Goal: Task Accomplishment & Management: Use online tool/utility

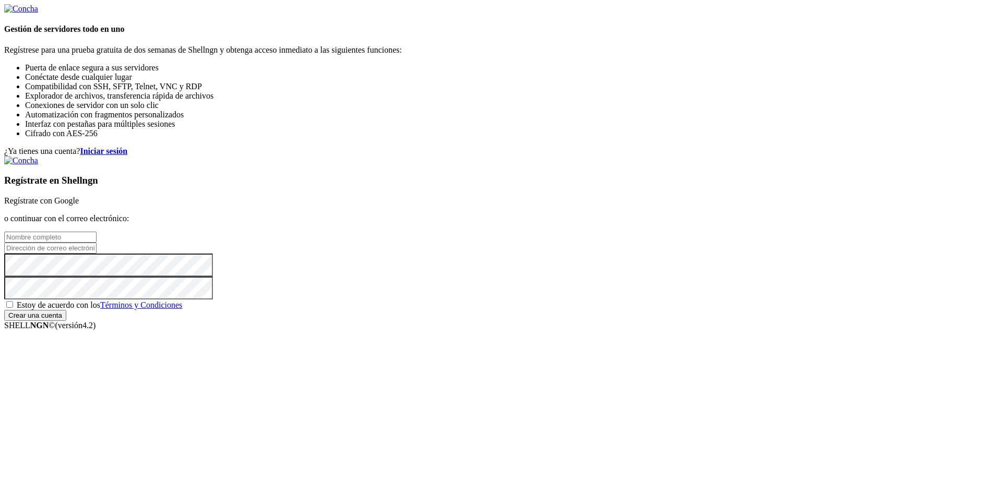
click at [66, 321] on input "Crear una cuenta" at bounding box center [35, 315] width 62 height 11
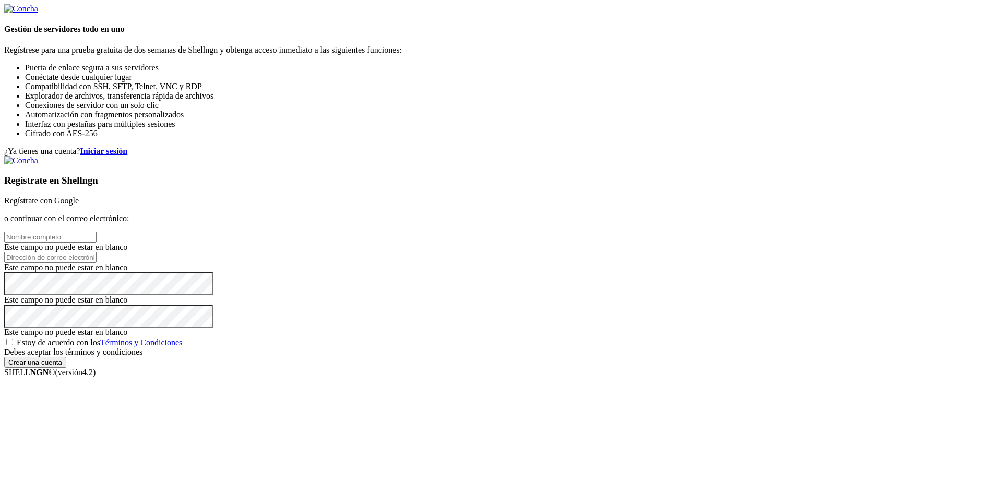
click at [97, 232] on input "text" at bounding box center [50, 237] width 92 height 11
drag, startPoint x: 597, startPoint y: 213, endPoint x: 597, endPoint y: 201, distance: 12.0
click at [97, 252] on input "email" at bounding box center [50, 257] width 92 height 11
click at [97, 232] on input "text" at bounding box center [50, 237] width 92 height 11
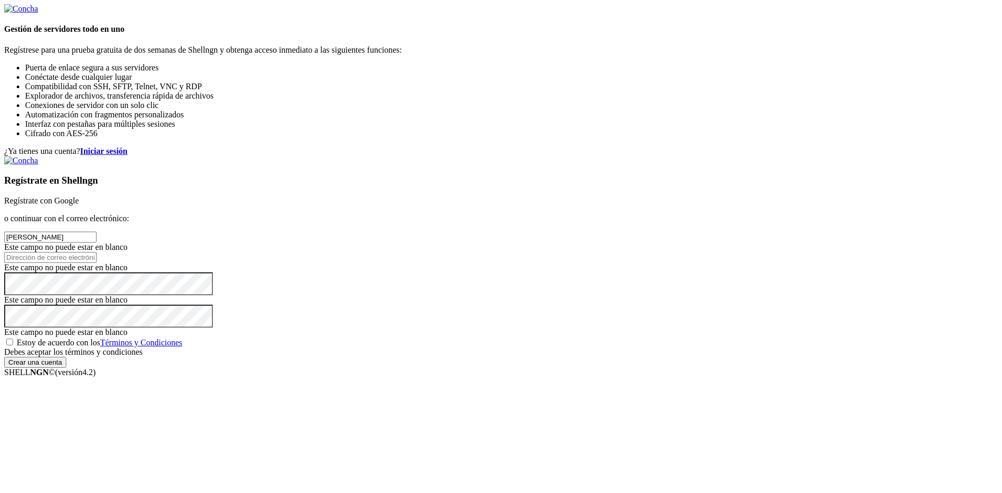
type input "[PERSON_NAME]"
click at [97, 252] on input "email" at bounding box center [50, 257] width 92 height 11
click at [97, 252] on input "[EMAIL_ADDRESS][DOMAIN_NAME]" at bounding box center [50, 257] width 92 height 11
type input "[EMAIL_ADDRESS][DOMAIN_NAME]"
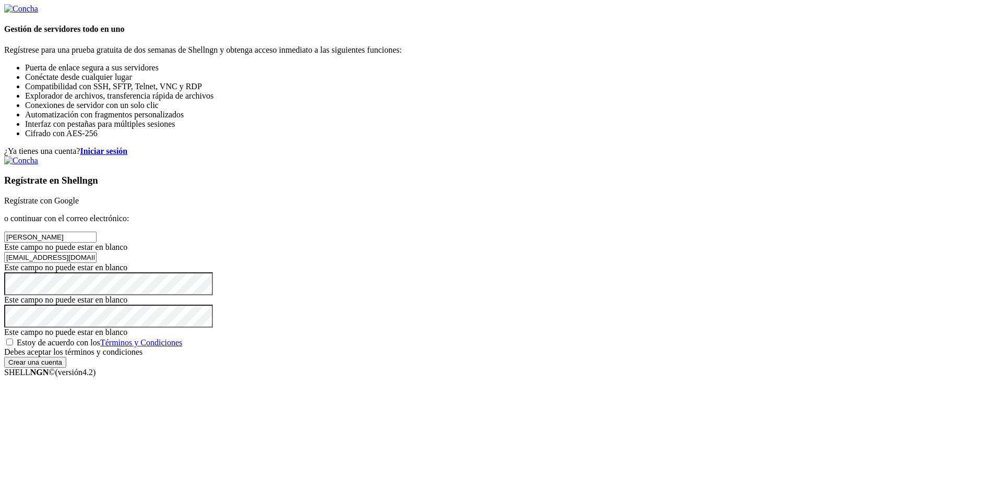
click at [100, 347] on font "Estoy de acuerdo con los" at bounding box center [59, 342] width 84 height 9
click at [13, 346] on input "Estoy de acuerdo con los Términos y Condiciones" at bounding box center [9, 342] width 7 height 7
checkbox input "true"
click at [66, 368] on input "Crear una cuenta" at bounding box center [35, 362] width 62 height 11
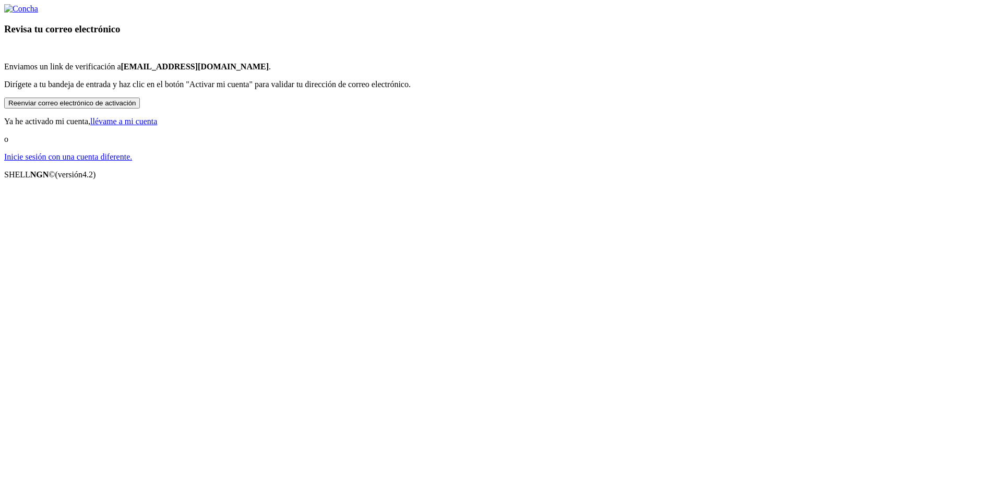
click at [140, 109] on button "Reenviar correo electrónico de activación" at bounding box center [72, 103] width 136 height 11
click at [132, 161] on font "Inicie sesión con una cuenta diferente." at bounding box center [68, 156] width 128 height 9
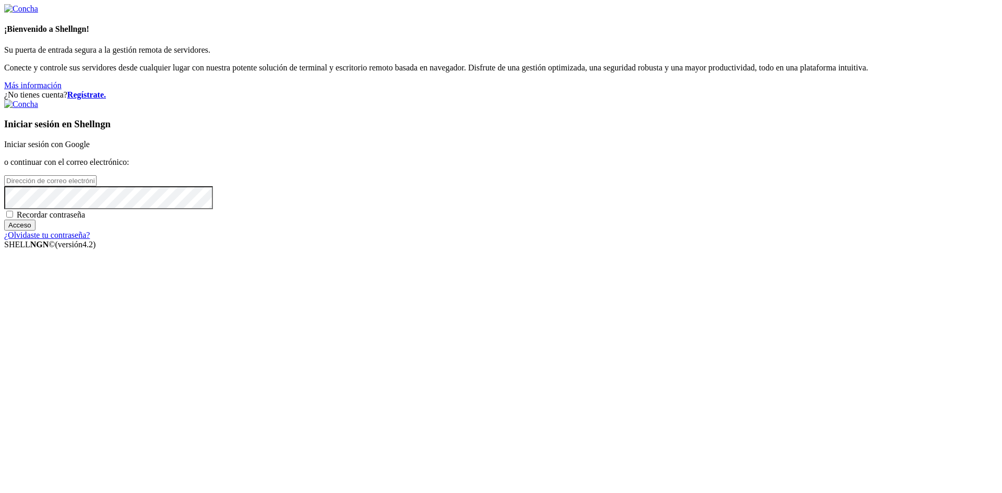
click at [90, 149] on font "Iniciar sesión con Google" at bounding box center [47, 144] width 86 height 9
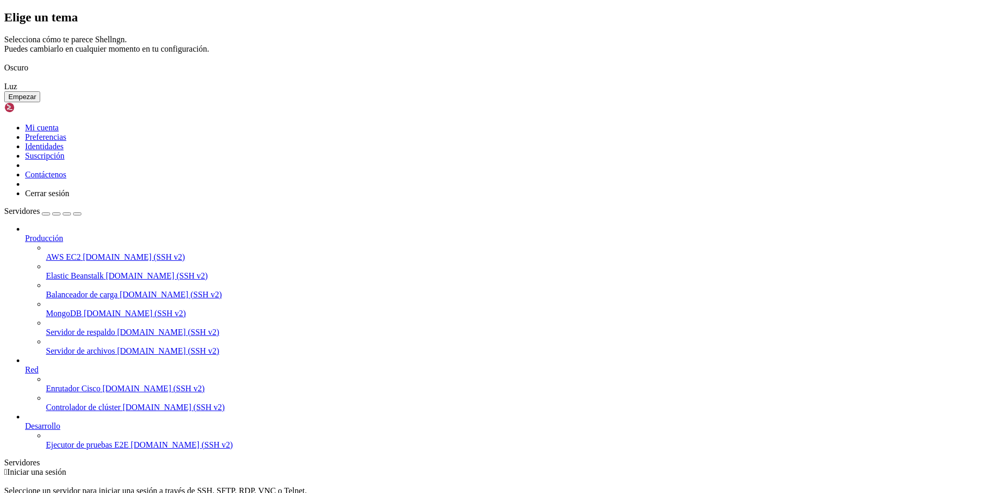
click at [4, 61] on img at bounding box center [4, 61] width 0 height 0
click at [40, 102] on button "Empezar" at bounding box center [22, 96] width 36 height 11
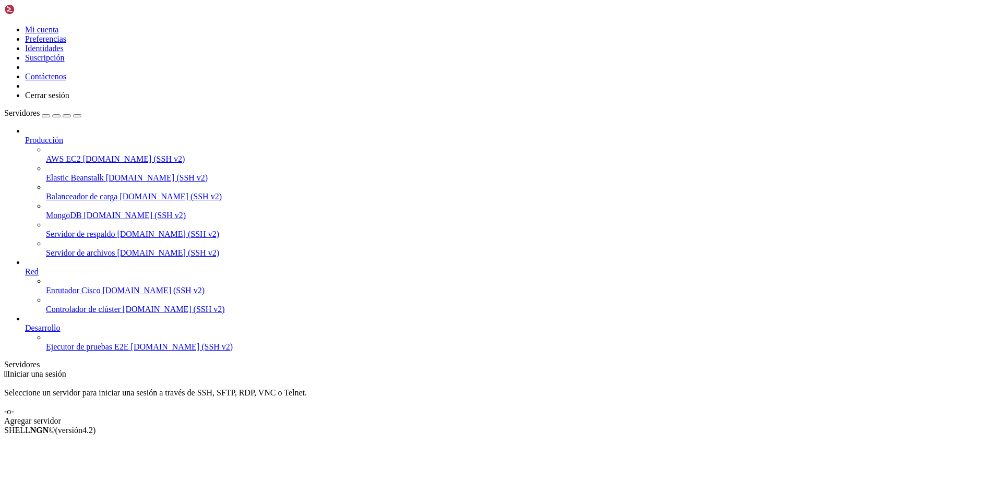
click at [61, 417] on font "Agregar servidor" at bounding box center [32, 421] width 57 height 9
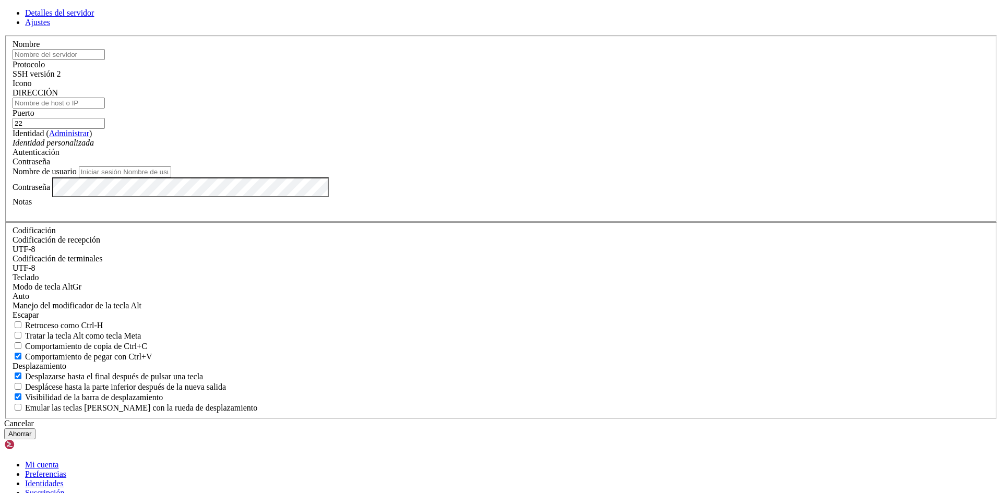
click at [105, 60] on input "text" at bounding box center [59, 54] width 92 height 11
type input "Ado"
click at [105, 109] on input "DIRECCIÓN" at bounding box center [59, 103] width 92 height 11
paste input "[TECHNICAL_ID]"
type input "[TECHNICAL_ID]"
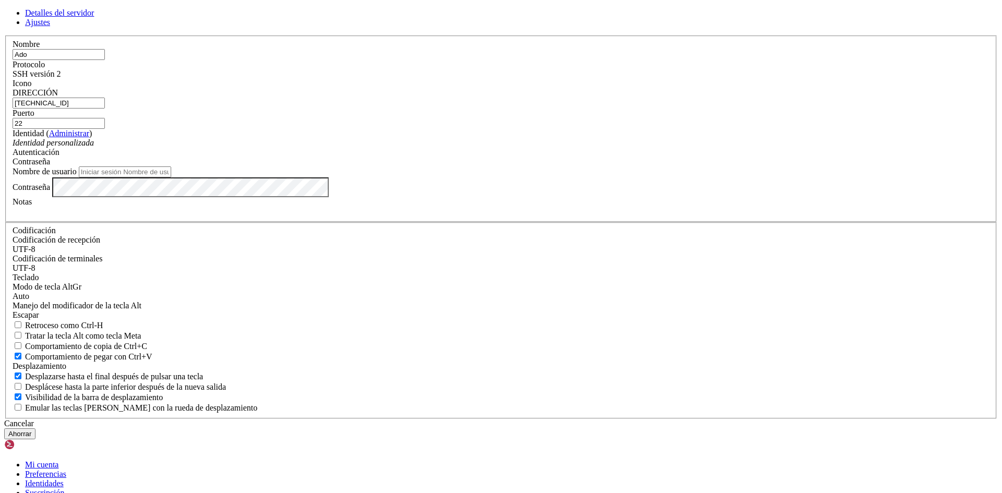
click at [105, 60] on input "Ado" at bounding box center [59, 54] width 92 height 11
click at [171, 178] on input "Nombre de usuario" at bounding box center [125, 172] width 92 height 11
type input "Adonais"
drag, startPoint x: 431, startPoint y: 153, endPoint x: 415, endPoint y: 143, distance: 19.7
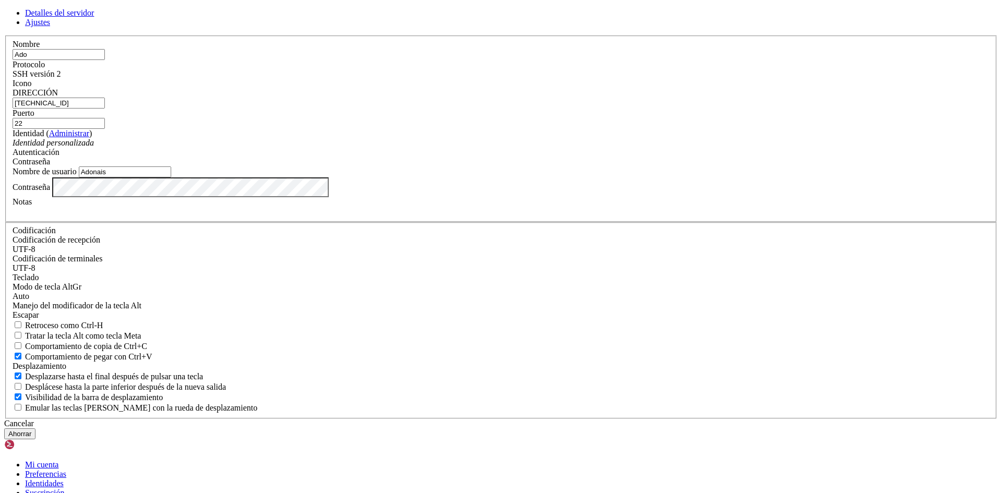
click at [268, 163] on div "Detalles del servidor Ajustes Nombre Ado Protocolo SSH versión 2 Icono" at bounding box center [501, 223] width 994 height 431
type input "Ubuntu2"
click at [171, 178] on input "Adonais" at bounding box center [125, 172] width 92 height 11
click at [630, 419] on div "Cancelar Ahorrar" at bounding box center [501, 429] width 994 height 20
click at [36, 429] on button "Ahorrar" at bounding box center [19, 434] width 31 height 11
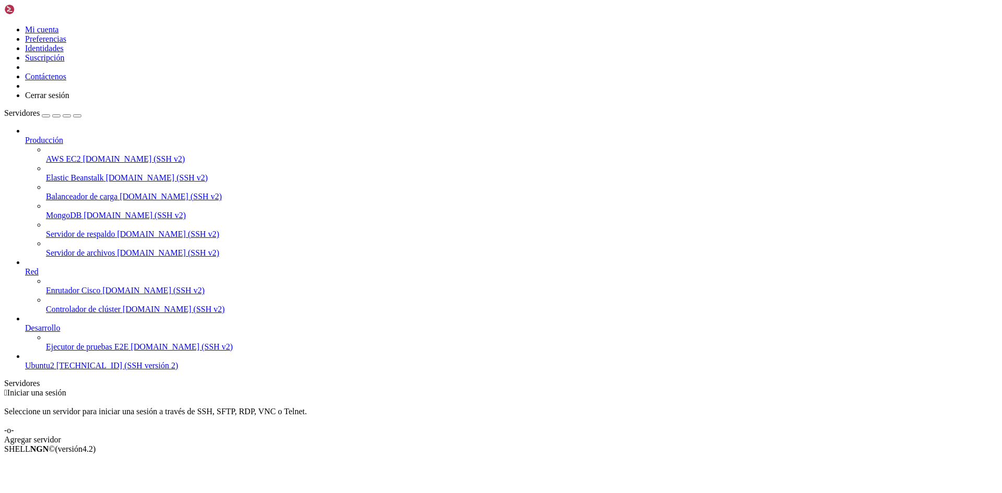
click at [56, 370] on font "48.211.204.76 (SSH versión 2)" at bounding box center [117, 365] width 122 height 9
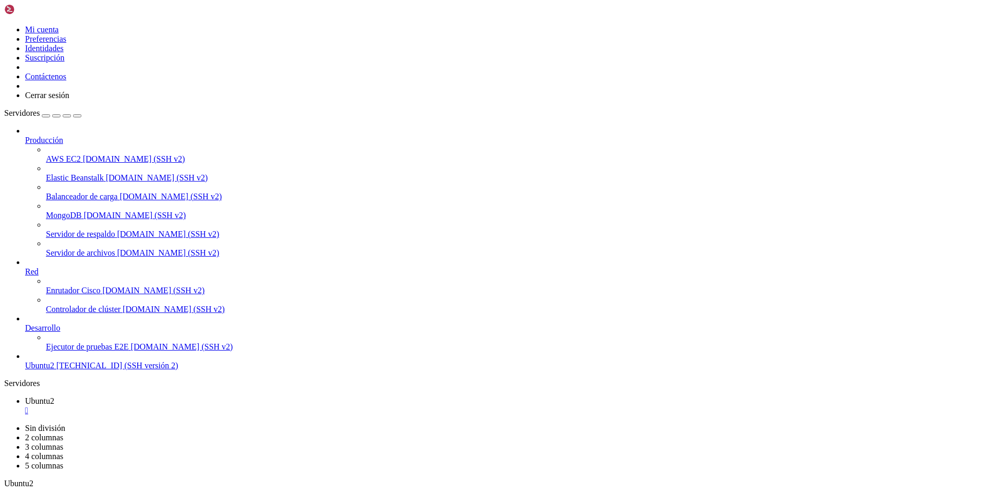
click at [64, 371] on link "Ubuntu2 48.211.204.76 (SSH versión 2)" at bounding box center [511, 365] width 973 height 9
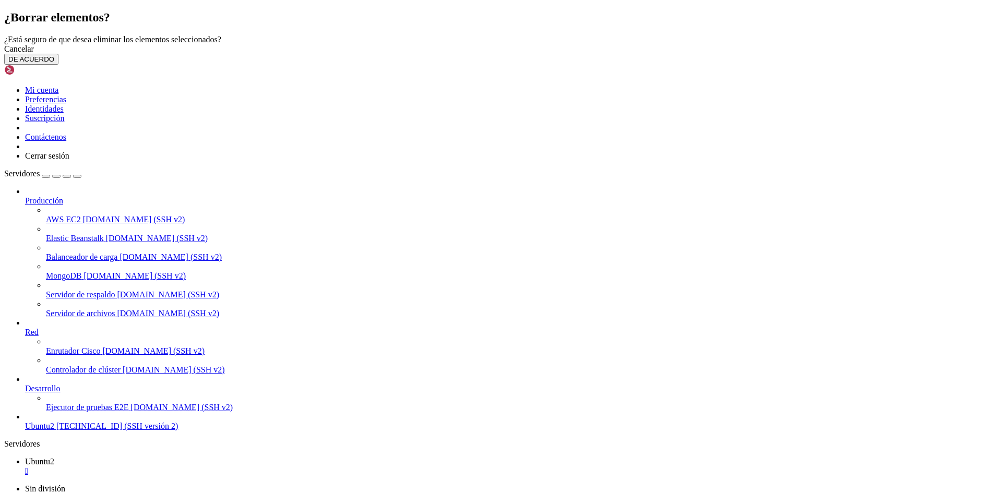
click at [4, 35] on link at bounding box center [4, 35] width 0 height 0
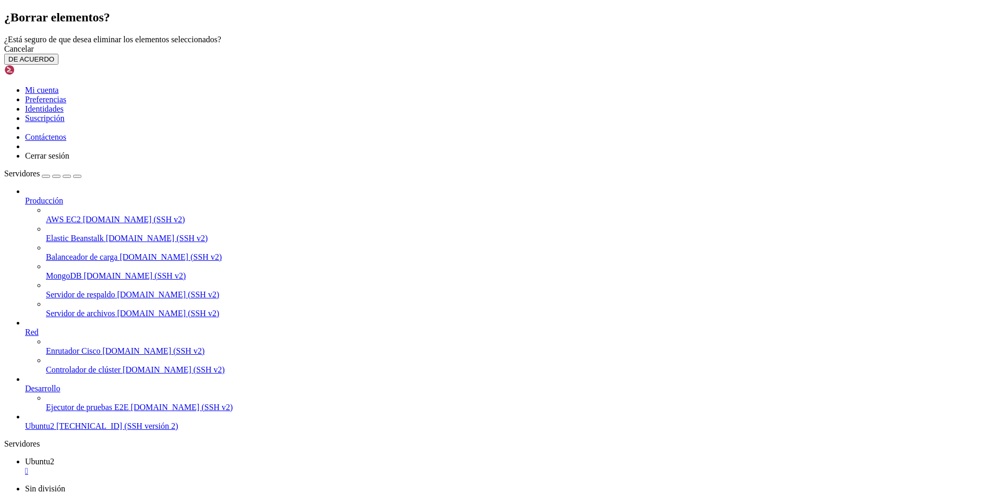
click at [54, 63] on font "DE ACUERDO" at bounding box center [31, 59] width 46 height 8
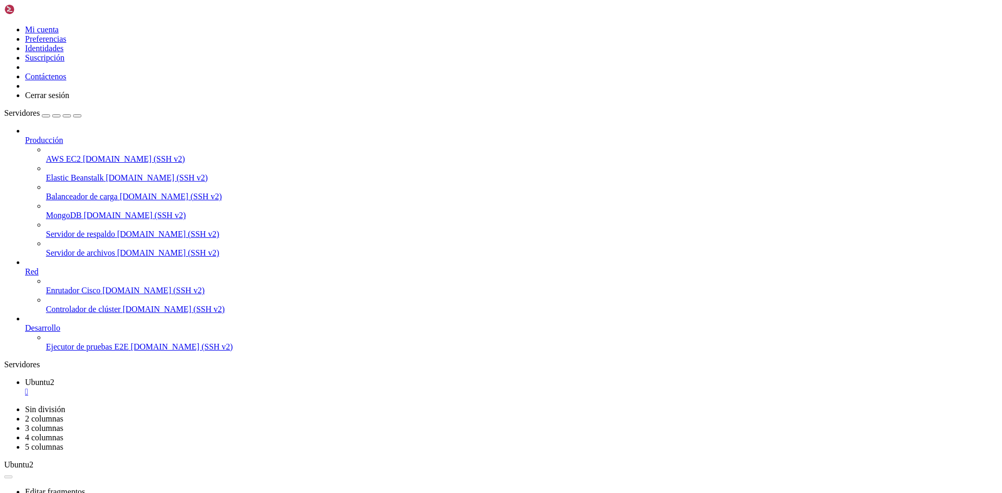
click at [45, 13] on img at bounding box center [34, 9] width 60 height 10
click at [48, 15] on img at bounding box center [34, 9] width 60 height 10
click at [53, 14] on img at bounding box center [34, 9] width 60 height 10
click at [57, 13] on img at bounding box center [34, 9] width 60 height 10
click at [4, 25] on icon at bounding box center [4, 25] width 0 height 0
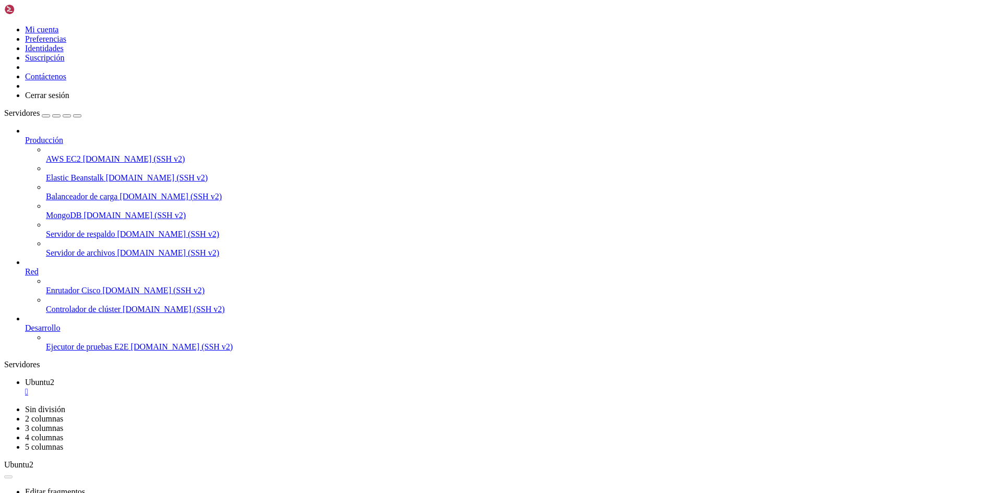
click at [23, 11] on img at bounding box center [34, 9] width 60 height 10
click at [24, 11] on img at bounding box center [34, 9] width 60 height 10
click at [25, 11] on img at bounding box center [34, 9] width 60 height 10
click at [26, 11] on img at bounding box center [34, 9] width 60 height 10
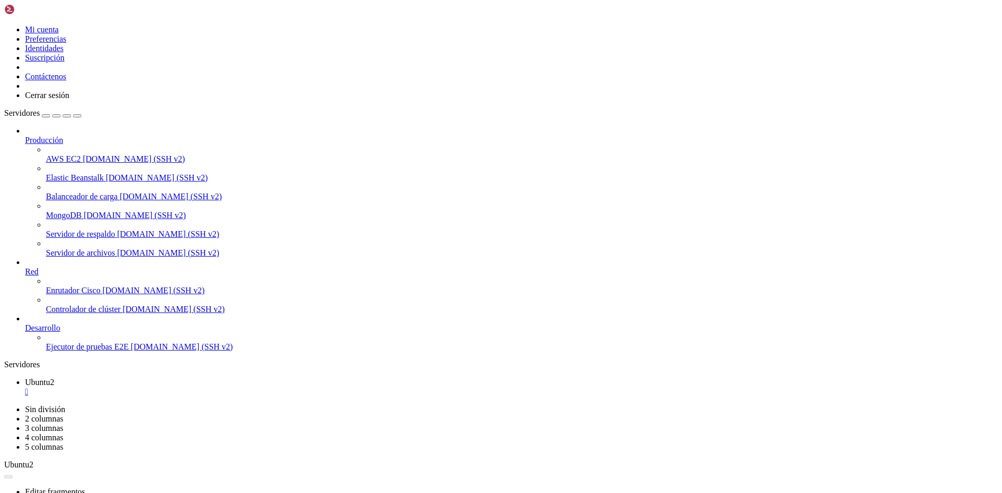
drag, startPoint x: 26, startPoint y: 11, endPoint x: 121, endPoint y: 11, distance: 95.5
click at [28, 11] on img at bounding box center [34, 9] width 60 height 10
drag, startPoint x: 157, startPoint y: 7, endPoint x: 177, endPoint y: 11, distance: 20.2
click at [54, 378] on font "Ubuntu2" at bounding box center [39, 382] width 29 height 9
click at [28, 387] on font "" at bounding box center [26, 391] width 3 height 9
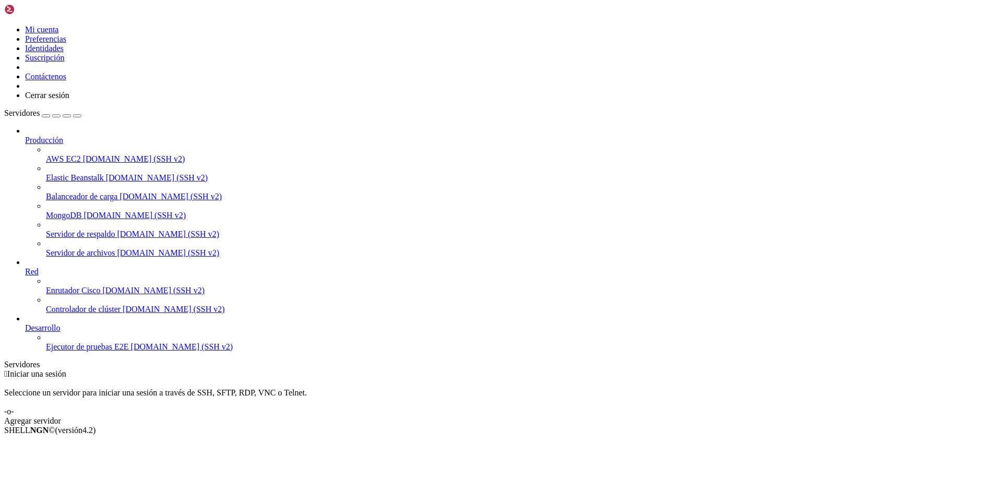
click at [593, 417] on link "Agregar servidor" at bounding box center [501, 421] width 994 height 9
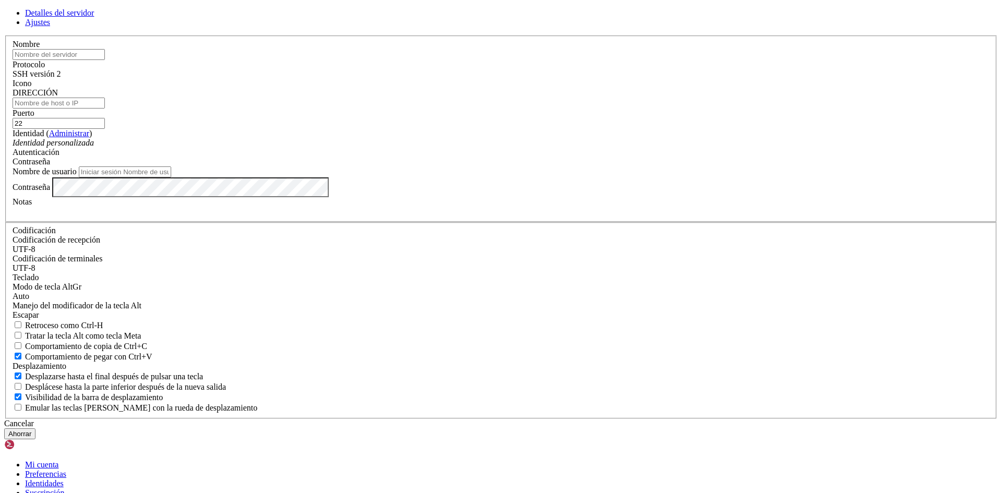
drag, startPoint x: 452, startPoint y: 182, endPoint x: 454, endPoint y: 175, distance: 7.5
click at [105, 109] on input "DIRECCIÓN" at bounding box center [59, 103] width 92 height 11
paste input "[TECHNICAL_ID]"
type input "[TECHNICAL_ID]"
click at [105, 60] on input "text" at bounding box center [59, 54] width 92 height 11
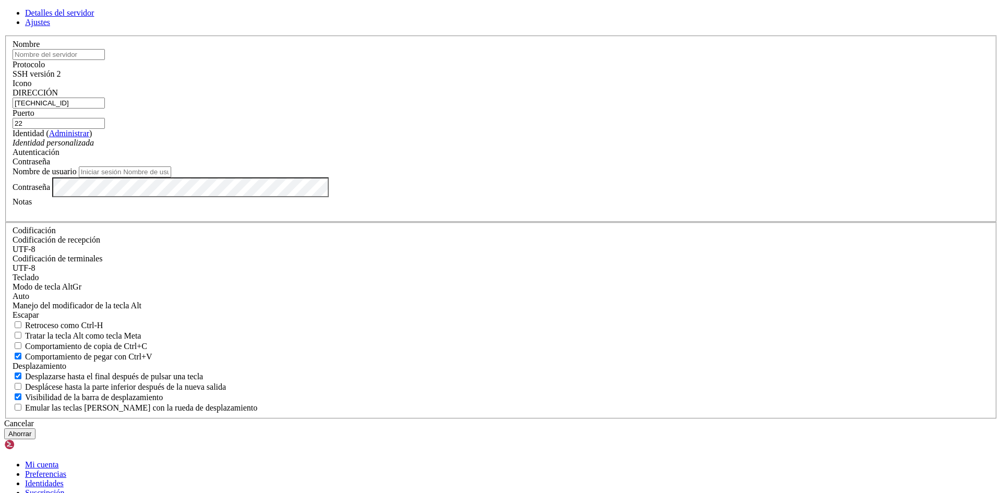
type input "Ubuntu2"
click at [171, 178] on input "Nombre de usuario" at bounding box center [125, 172] width 92 height 11
type input "Adonais"
click at [36, 429] on button "Ahorrar" at bounding box center [19, 434] width 31 height 11
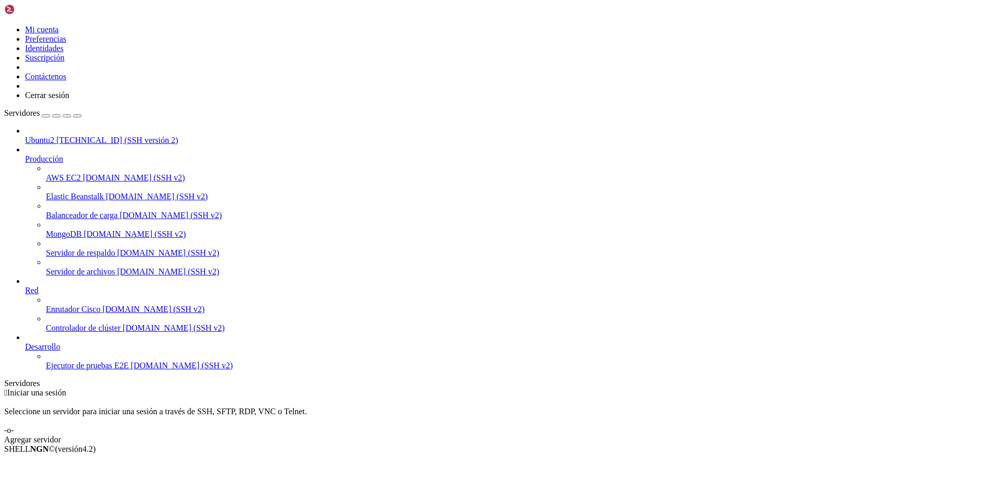
click at [56, 136] on span "48.211.204.76 (SSH versión 2)" at bounding box center [117, 140] width 122 height 9
click at [56, 136] on font "48.211.204.76 (SSH versión 2)" at bounding box center [117, 140] width 122 height 9
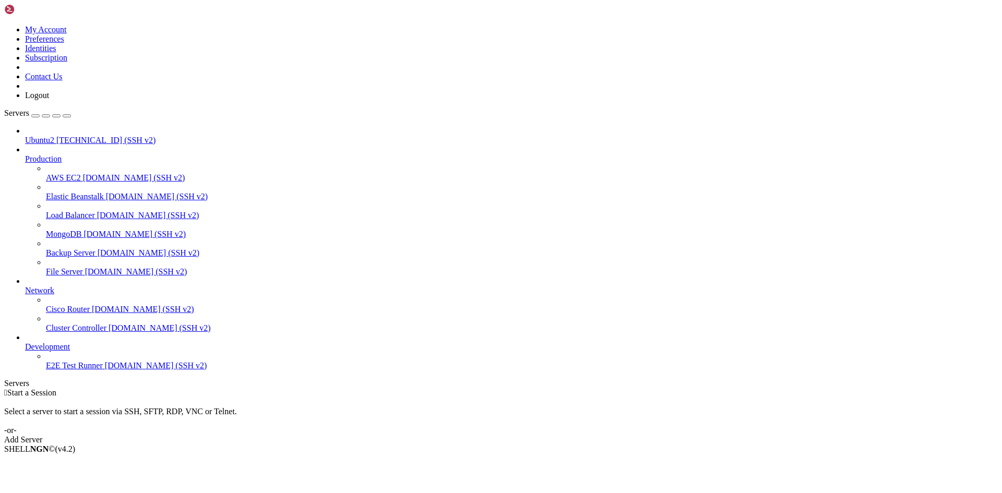
click at [56, 136] on span "[TECHNICAL_ID] (SSH v2)" at bounding box center [105, 140] width 99 height 9
click at [78, 136] on span "[TECHNICAL_ID] (SSH v2)" at bounding box center [105, 140] width 99 height 9
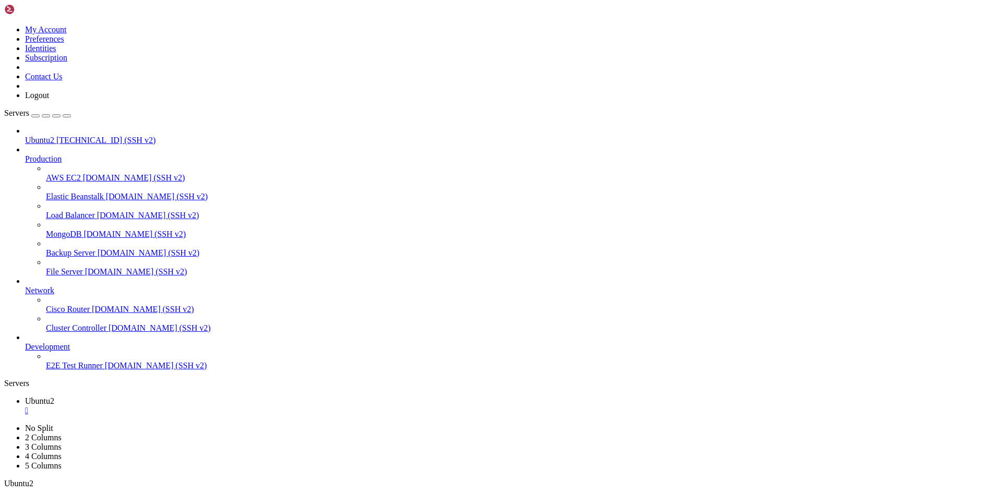
click at [104, 136] on span "[TECHNICAL_ID] (SSH v2)" at bounding box center [105, 140] width 99 height 9
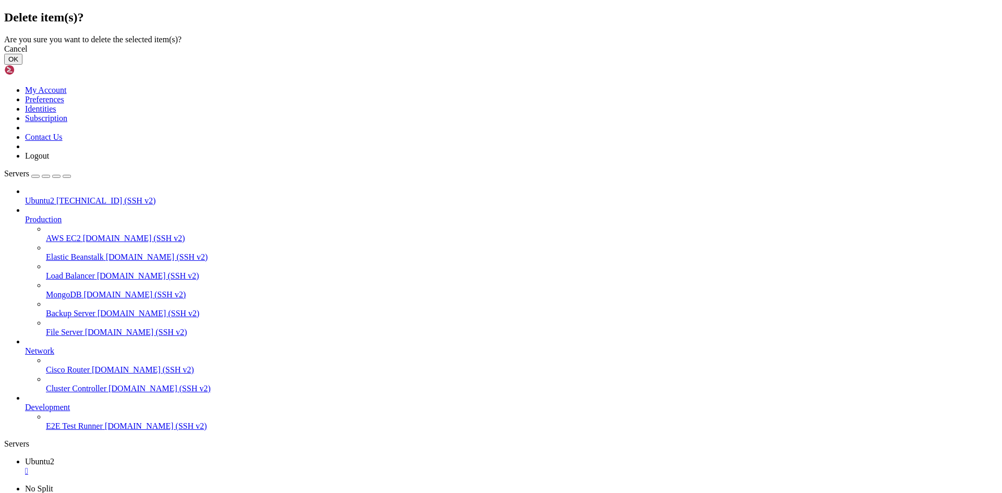
click at [22, 65] on button "OK" at bounding box center [13, 59] width 18 height 11
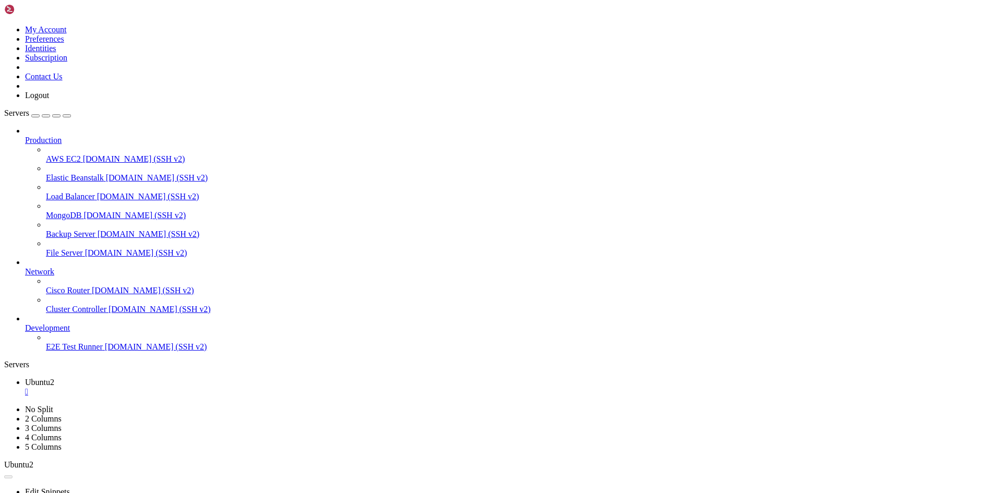
click at [183, 387] on div "" at bounding box center [511, 391] width 973 height 9
click at [565, 417] on link "Add Server" at bounding box center [501, 421] width 994 height 9
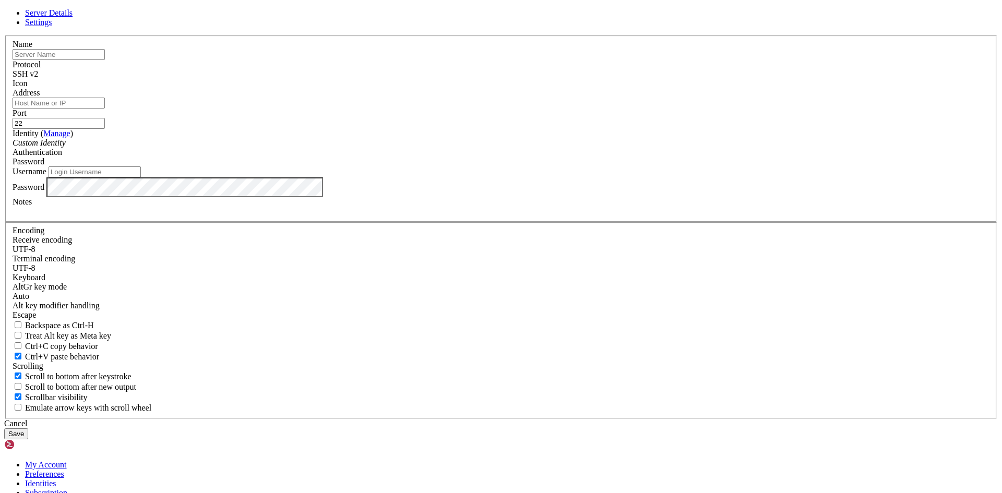
click at [52, 27] on span "Settings" at bounding box center [38, 22] width 27 height 9
click at [427, 245] on div "UTF-8" at bounding box center [501, 249] width 977 height 9
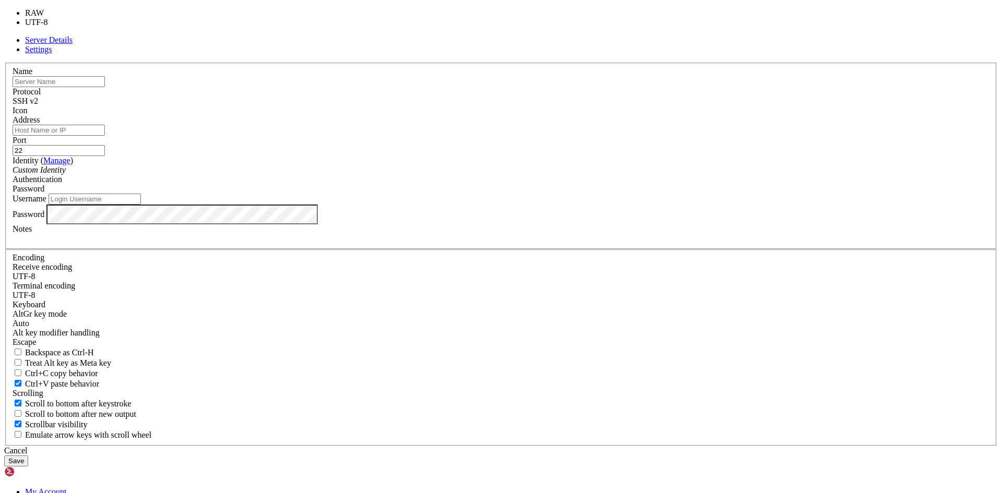
click at [652, 153] on div "Name Protocol SSH v2 Icon Address Port 22 ( Manage )" at bounding box center [501, 255] width 994 height 384
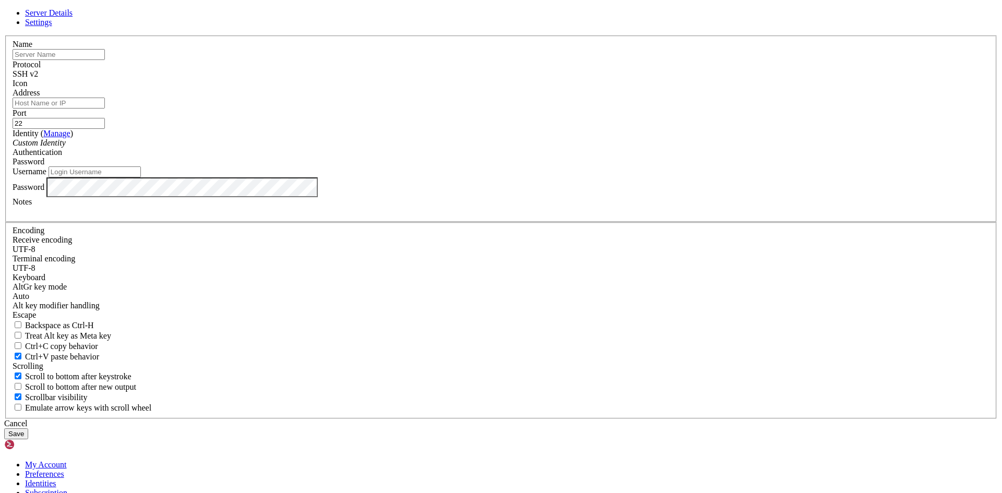
click at [459, 264] on div "UTF-8" at bounding box center [501, 268] width 977 height 9
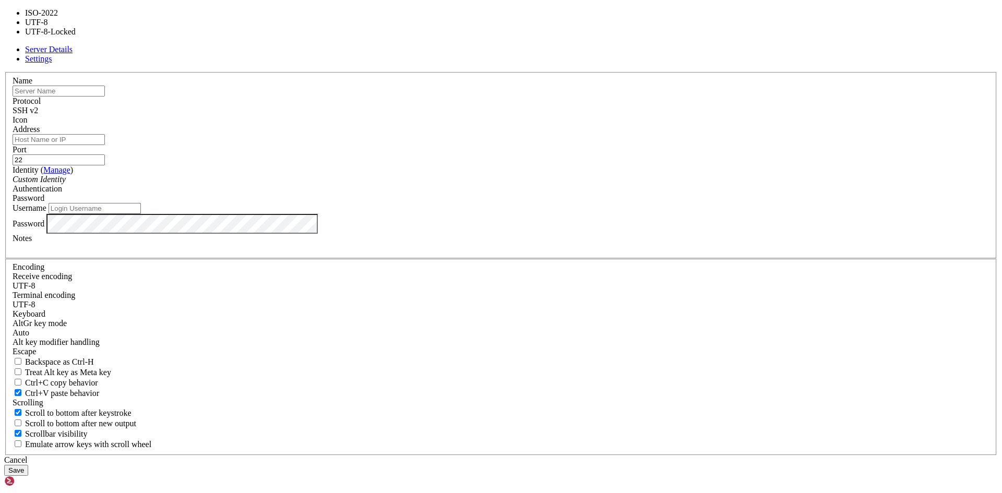
click at [537, 259] on fieldset "Encoding Receive encoding UTF-8 Terminal encoding UTF-8 Keyboard" at bounding box center [501, 357] width 992 height 197
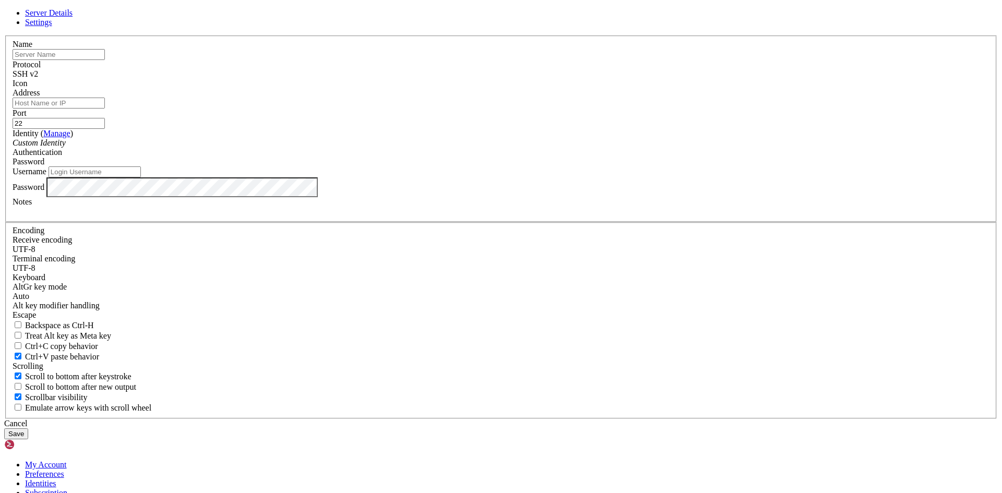
click at [73, 17] on span "Server Details" at bounding box center [49, 12] width 48 height 9
click at [105, 60] on input "text" at bounding box center [59, 54] width 92 height 11
type input "Ubuntu2"
click at [105, 109] on input "Address" at bounding box center [59, 103] width 92 height 11
type input "[TECHNICAL_ID]"
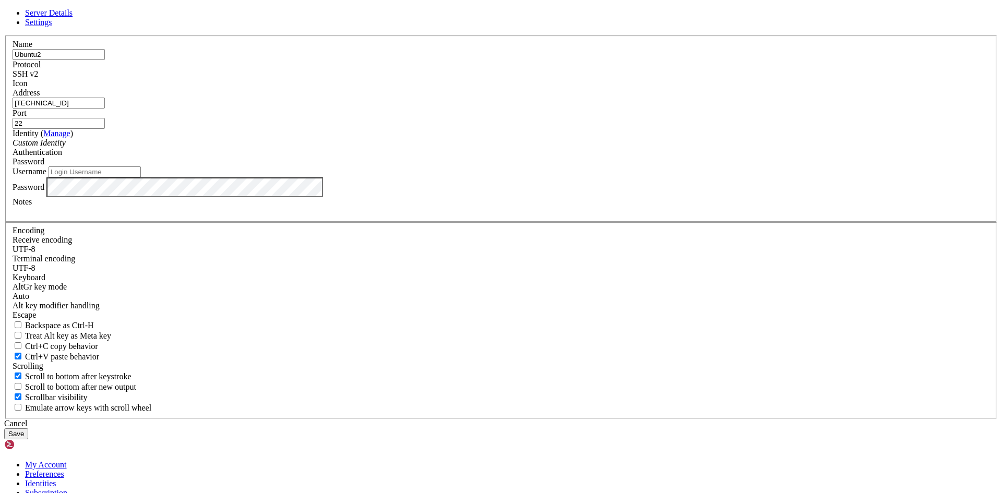
click at [105, 109] on input "[TECHNICAL_ID]" at bounding box center [59, 103] width 92 height 11
click at [141, 178] on input "Username" at bounding box center [95, 172] width 92 height 11
type input "Adonais"
click at [105, 129] on input "22" at bounding box center [59, 123] width 92 height 11
click at [28, 429] on button "Save" at bounding box center [16, 434] width 24 height 11
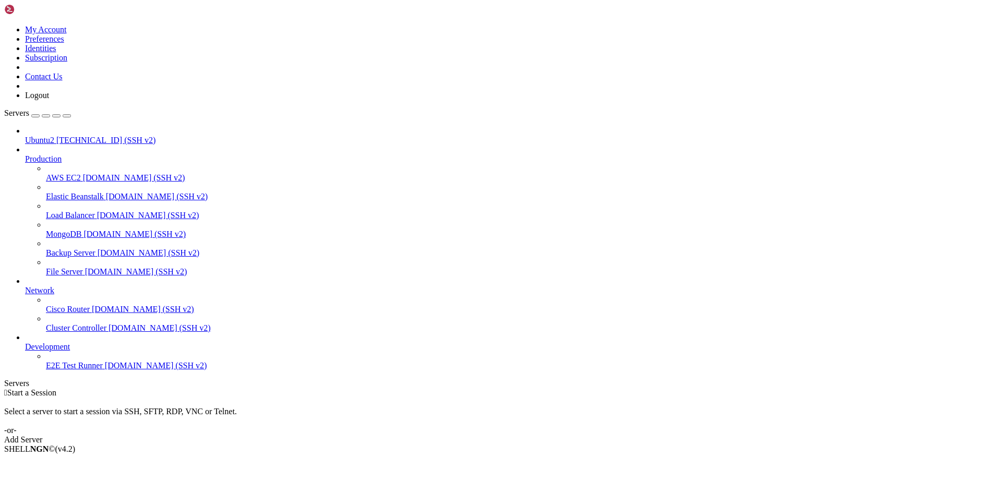
click at [96, 136] on span "[TECHNICAL_ID] (SSH v2)" at bounding box center [105, 140] width 99 height 9
click at [54, 136] on span "Ubuntu2" at bounding box center [39, 140] width 29 height 9
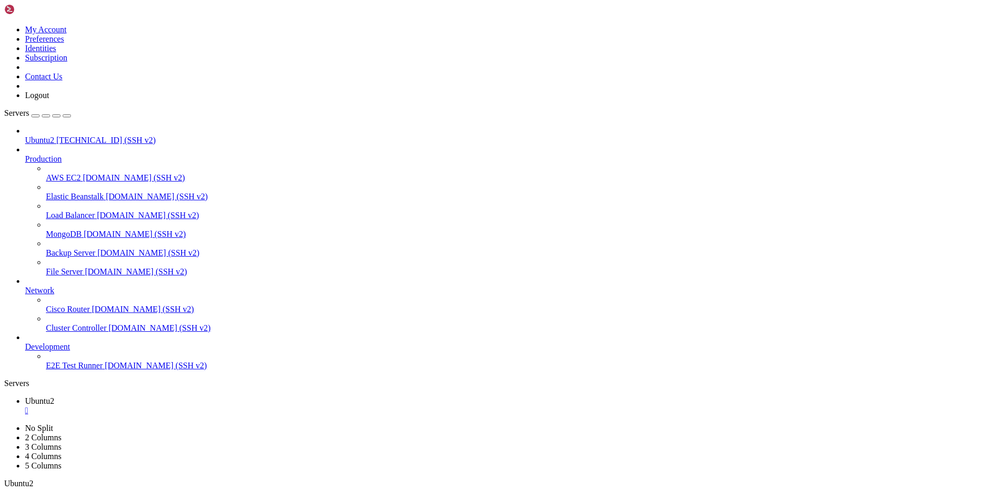
drag, startPoint x: 183, startPoint y: 618, endPoint x: 153, endPoint y: 606, distance: 32.6
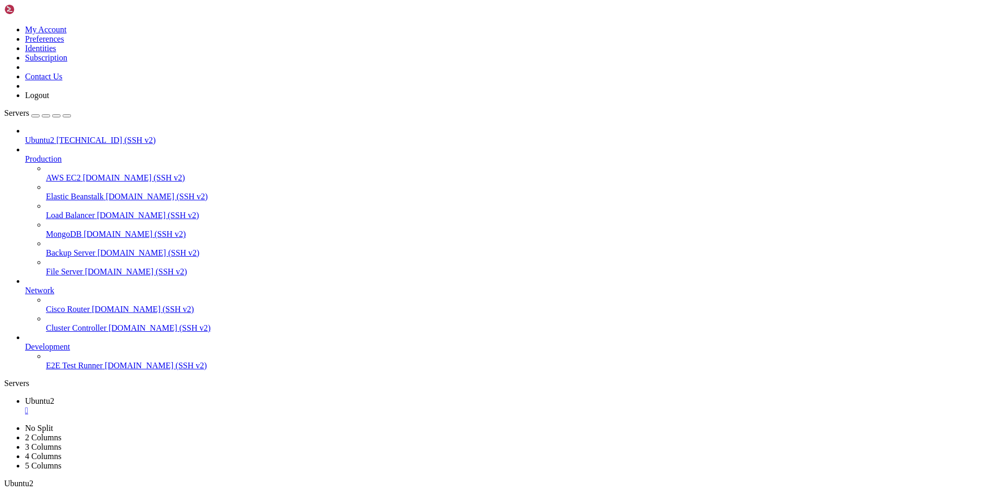
drag, startPoint x: 153, startPoint y: 623, endPoint x: 184, endPoint y: 647, distance: 39.2
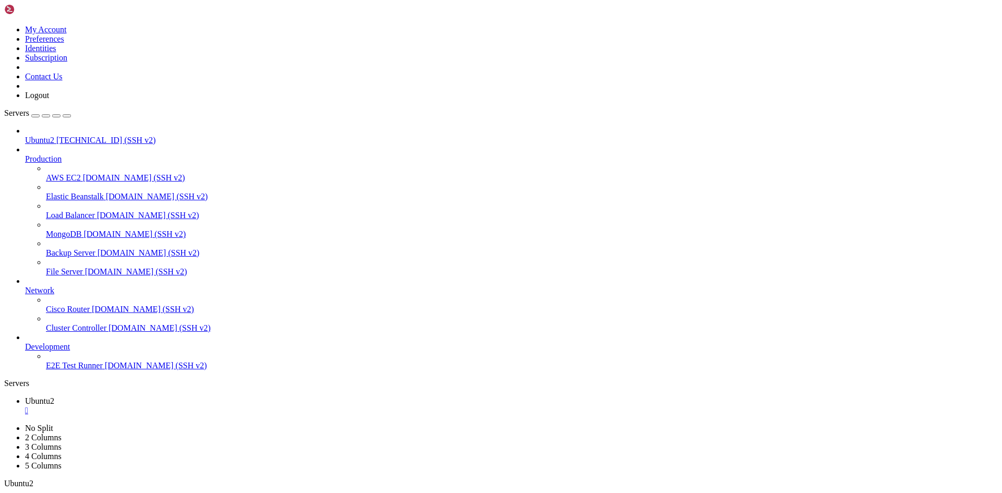
drag, startPoint x: 184, startPoint y: 647, endPoint x: 188, endPoint y: 691, distance: 44.5
drag, startPoint x: 191, startPoint y: 702, endPoint x: 189, endPoint y: 710, distance: 8.5
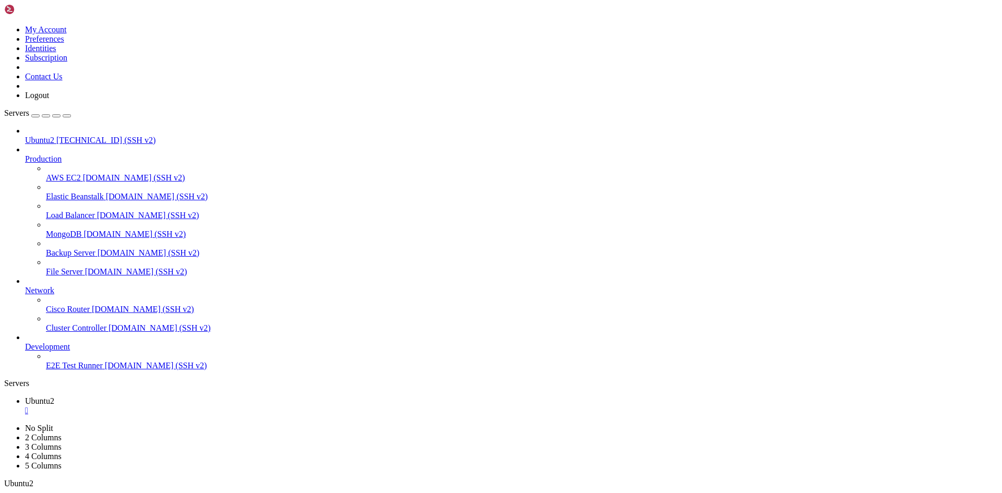
drag, startPoint x: 426, startPoint y: 720, endPoint x: 407, endPoint y: 772, distance: 54.5
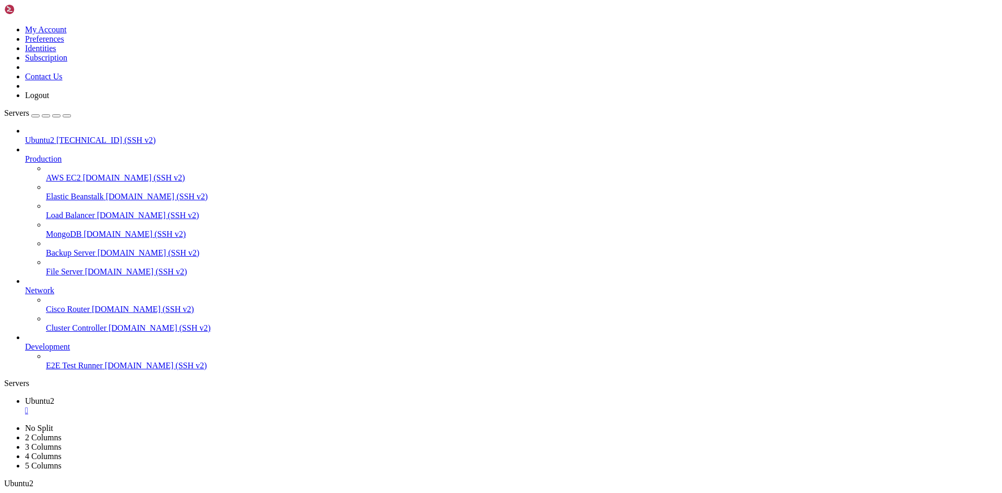
drag, startPoint x: 406, startPoint y: 780, endPoint x: 406, endPoint y: 796, distance: 16.2
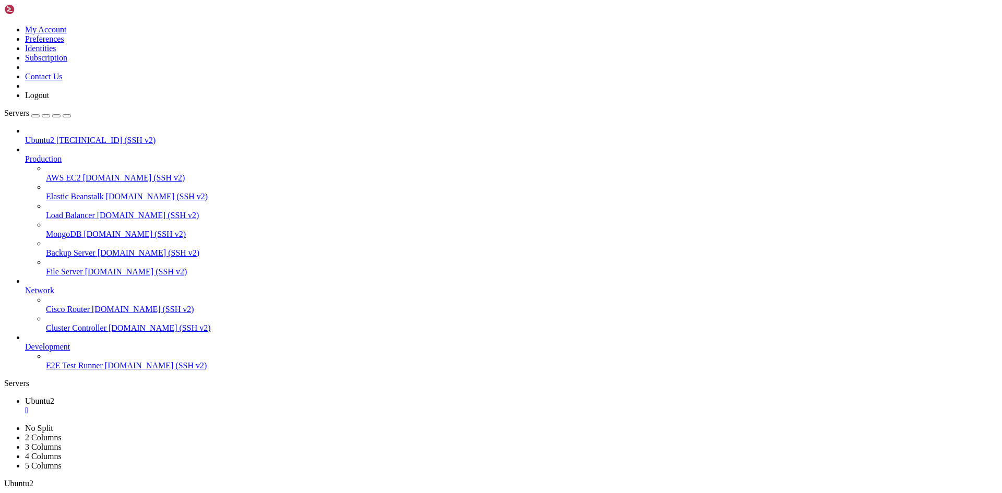
drag, startPoint x: 407, startPoint y: 802, endPoint x: 407, endPoint y: 836, distance: 33.4
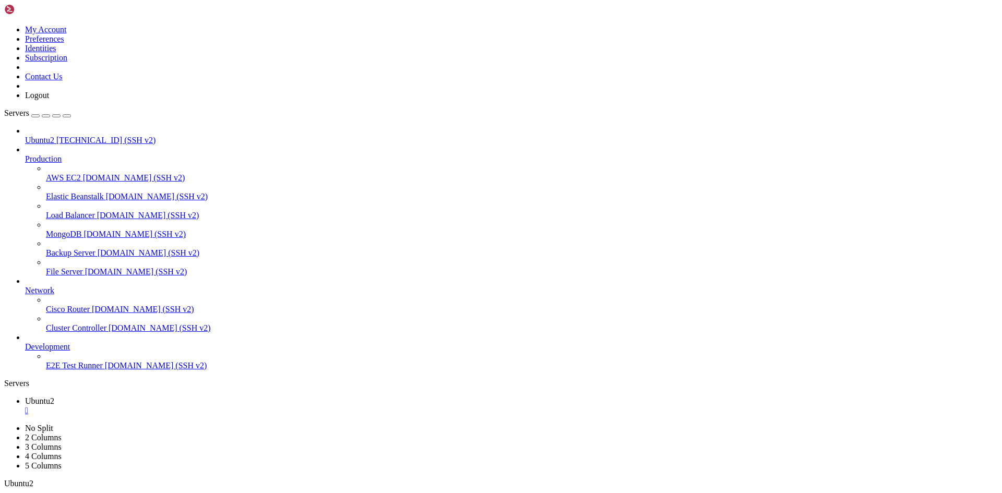
drag, startPoint x: 407, startPoint y: 837, endPoint x: 405, endPoint y: 843, distance: 5.6
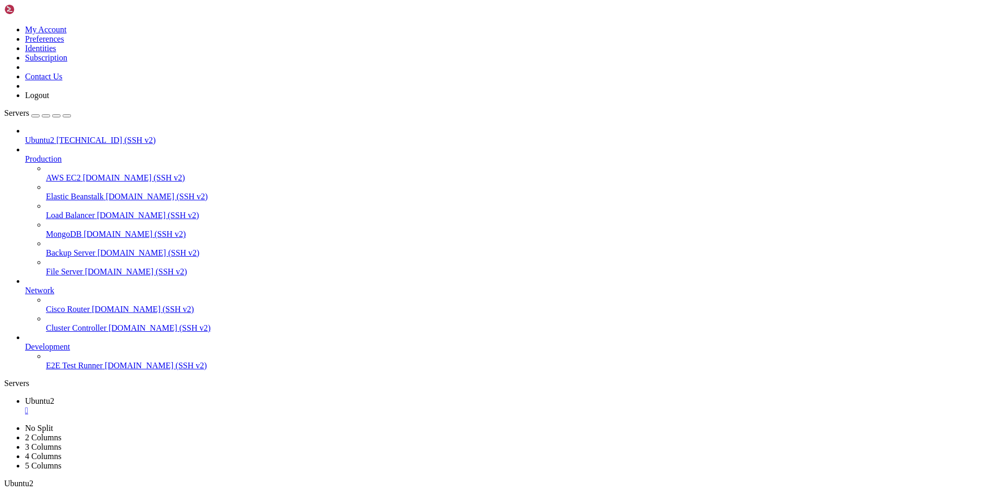
drag, startPoint x: 405, startPoint y: 848, endPoint x: 404, endPoint y: 854, distance: 5.8
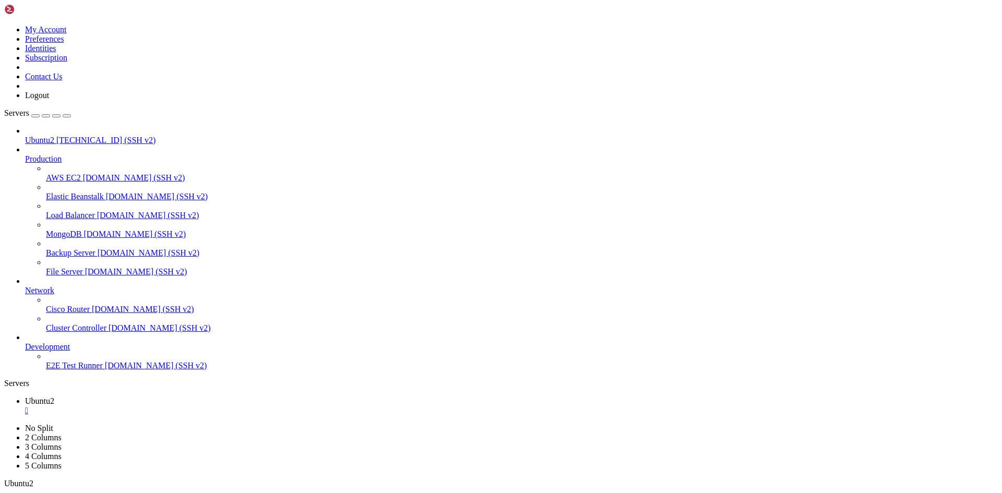
drag, startPoint x: 439, startPoint y: 766, endPoint x: 431, endPoint y: 765, distance: 7.9
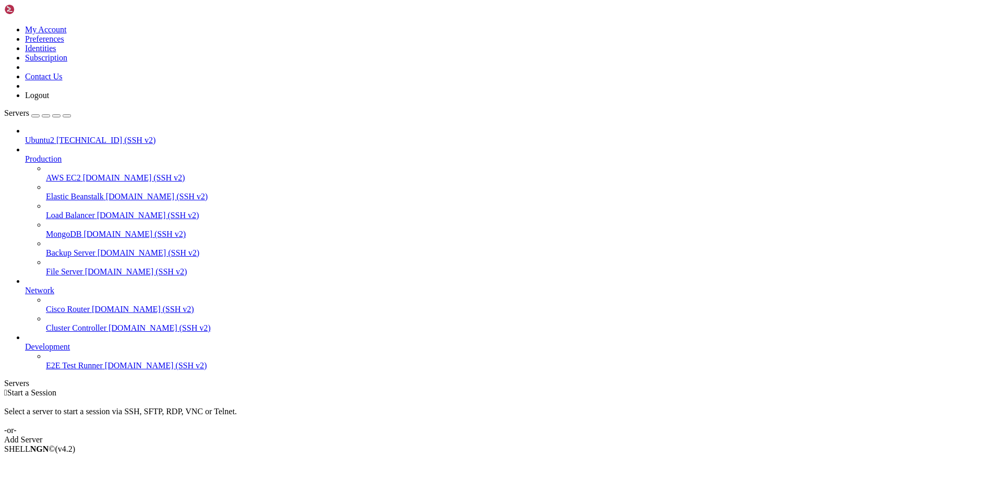
click at [584, 435] on div "Add Server" at bounding box center [501, 439] width 994 height 9
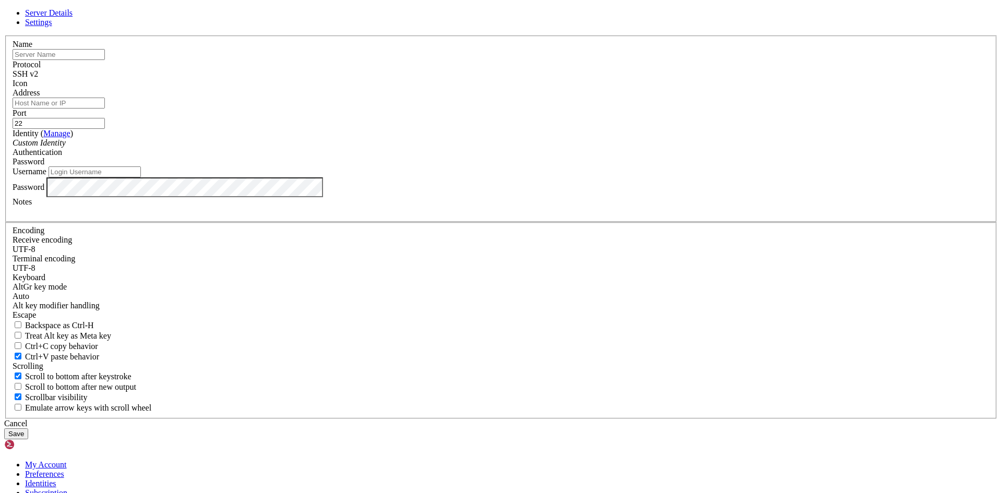
click at [4, 36] on link at bounding box center [4, 36] width 0 height 0
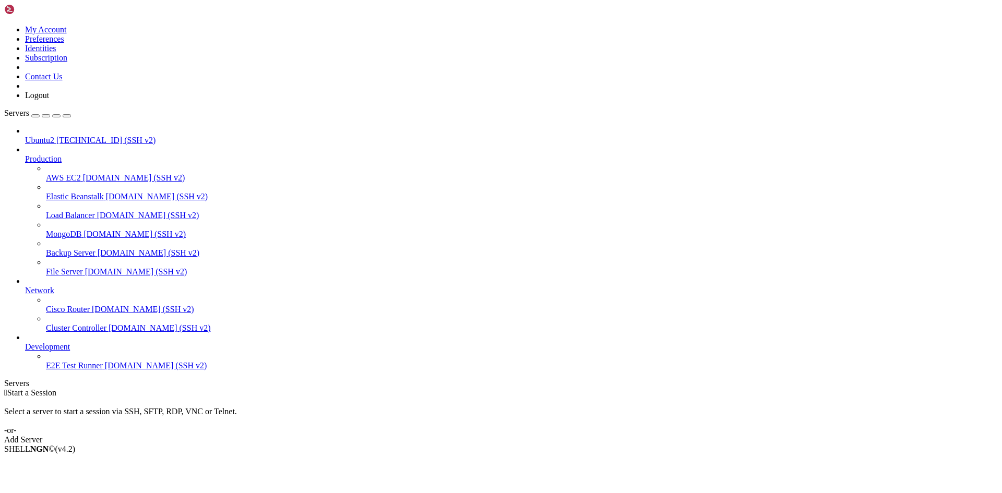
click at [54, 136] on span "Ubuntu2" at bounding box center [39, 140] width 29 height 9
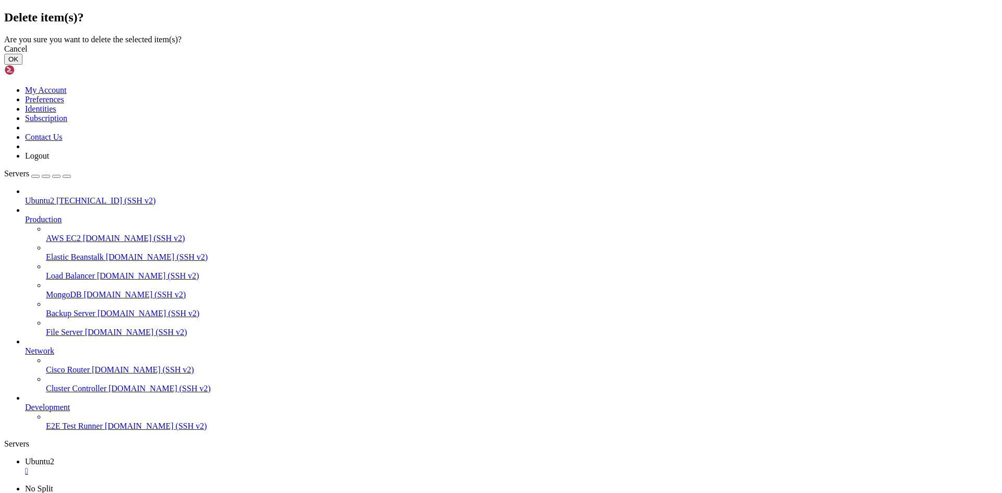
click at [22, 65] on button "OK" at bounding box center [13, 59] width 18 height 11
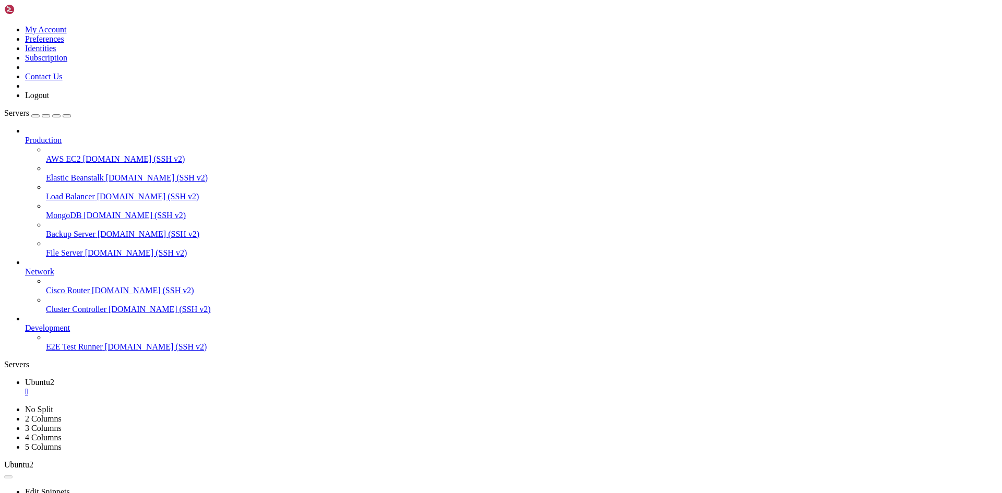
click at [187, 387] on div "" at bounding box center [511, 391] width 973 height 9
click at [552, 417] on link "Add Server" at bounding box center [501, 421] width 994 height 9
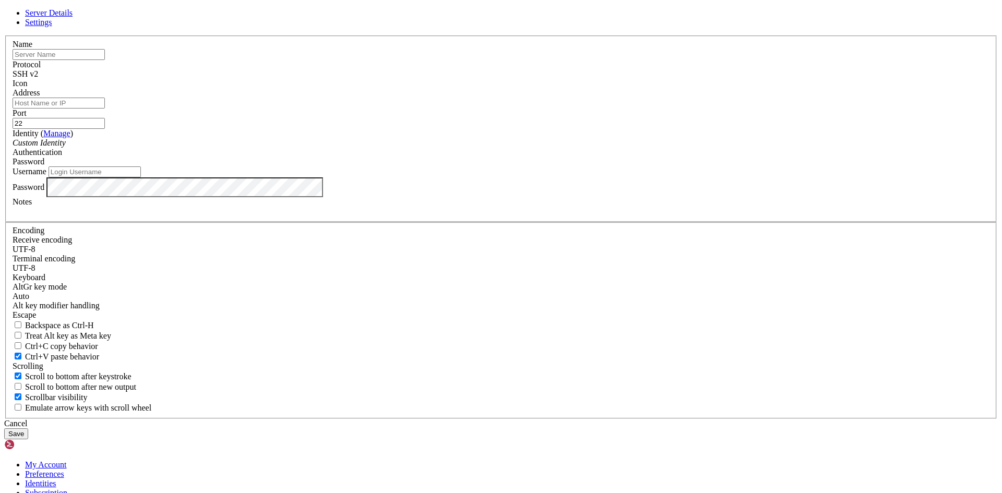
click at [105, 60] on input "text" at bounding box center [59, 54] width 92 height 11
type input "Ubuntu"
click at [105, 109] on input "Address" at bounding box center [59, 103] width 92 height 11
paste input "[TECHNICAL_ID]"
type input "[TECHNICAL_ID]"
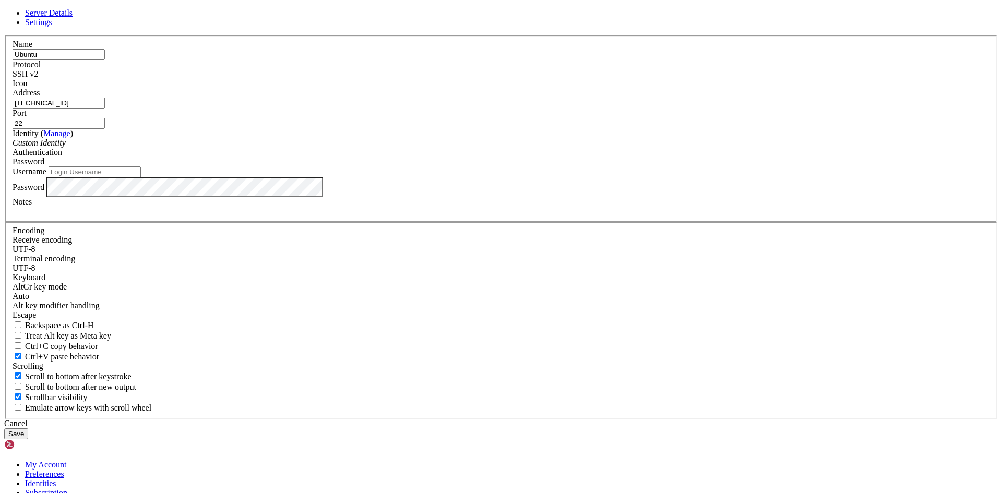
click at [141, 178] on input "Username" at bounding box center [95, 172] width 92 height 11
type input "Adonais"
click at [28, 429] on button "Save" at bounding box center [16, 434] width 24 height 11
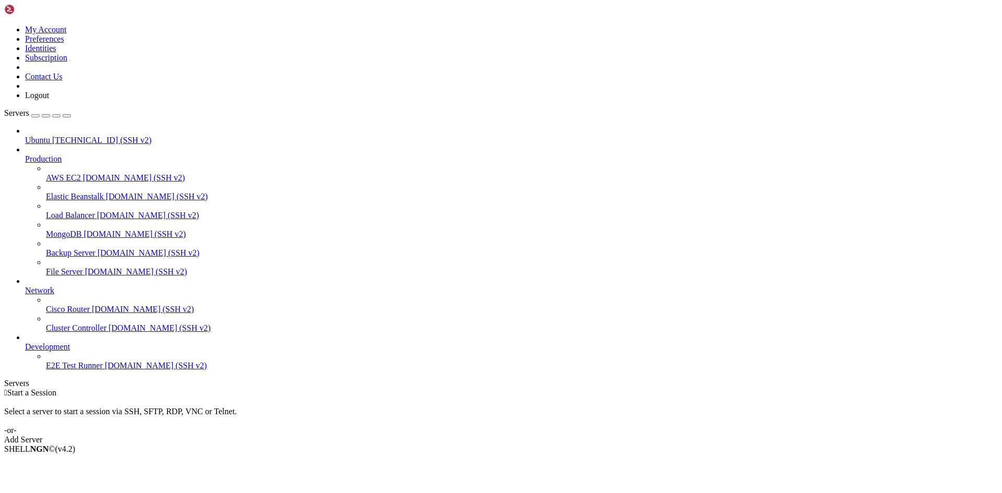
click at [36, 136] on span "Ubuntu" at bounding box center [37, 140] width 25 height 9
